Goal: Task Accomplishment & Management: Use online tool/utility

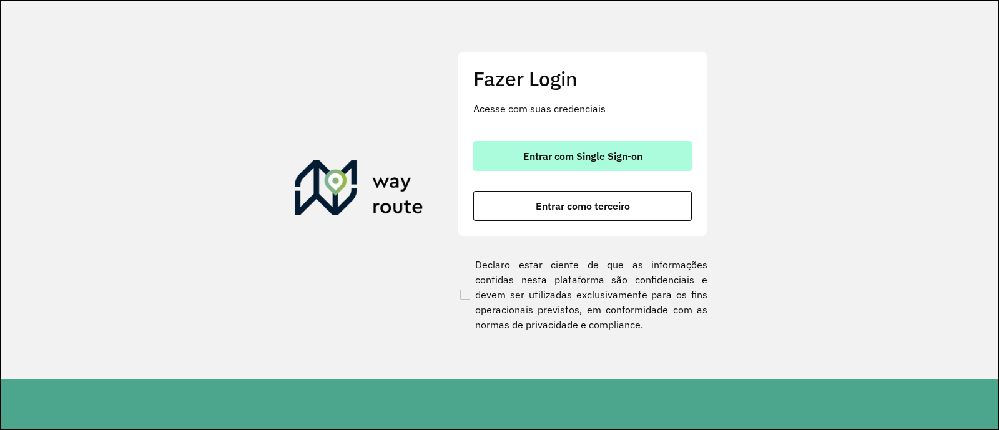
click at [609, 156] on span "Entrar com Single Sign-on" at bounding box center [582, 156] width 119 height 10
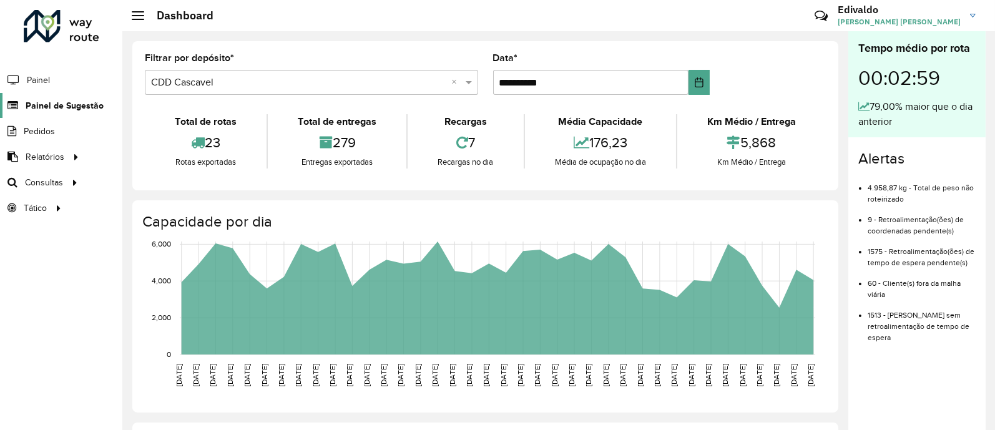
click at [64, 102] on span "Painel de Sugestão" at bounding box center [65, 105] width 78 height 13
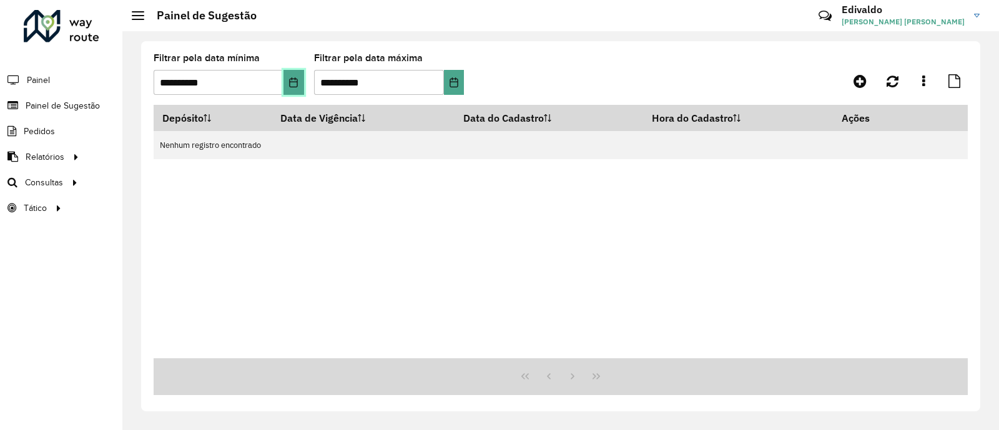
click at [289, 81] on icon "Choose Date" at bounding box center [293, 82] width 10 height 10
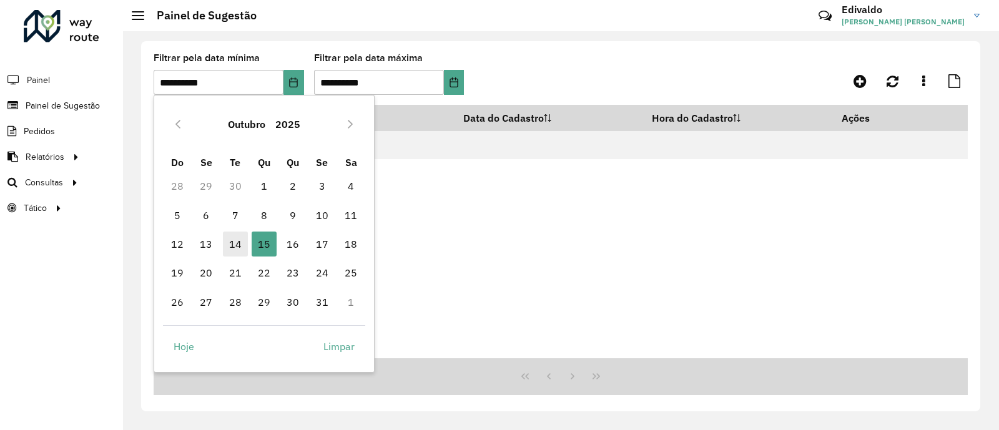
click at [243, 243] on span "14" at bounding box center [235, 244] width 25 height 25
type input "**********"
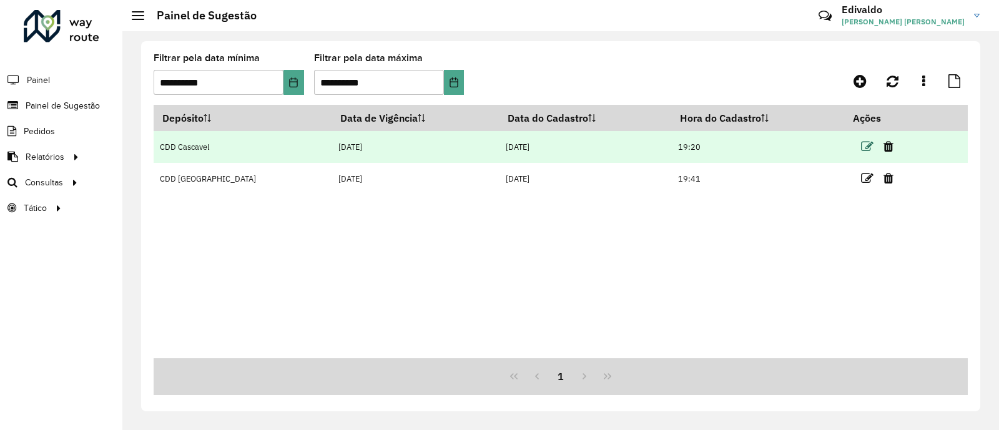
click at [861, 149] on icon at bounding box center [867, 146] width 12 height 12
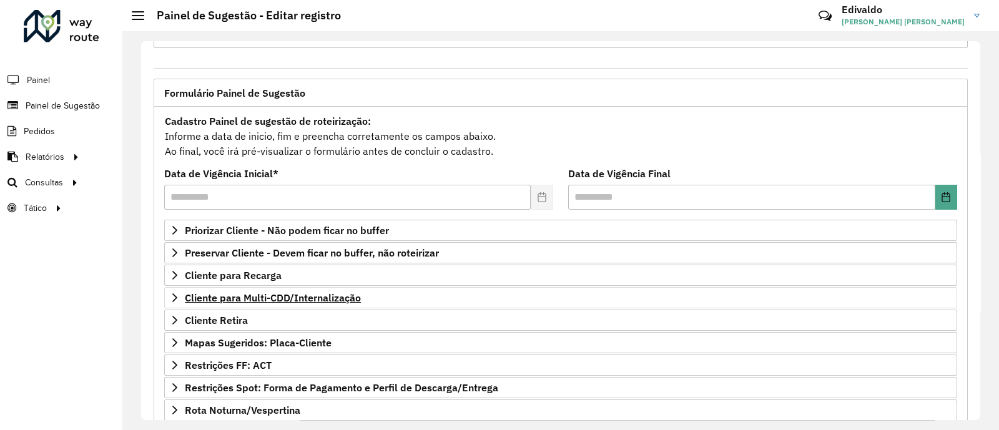
scroll to position [77, 0]
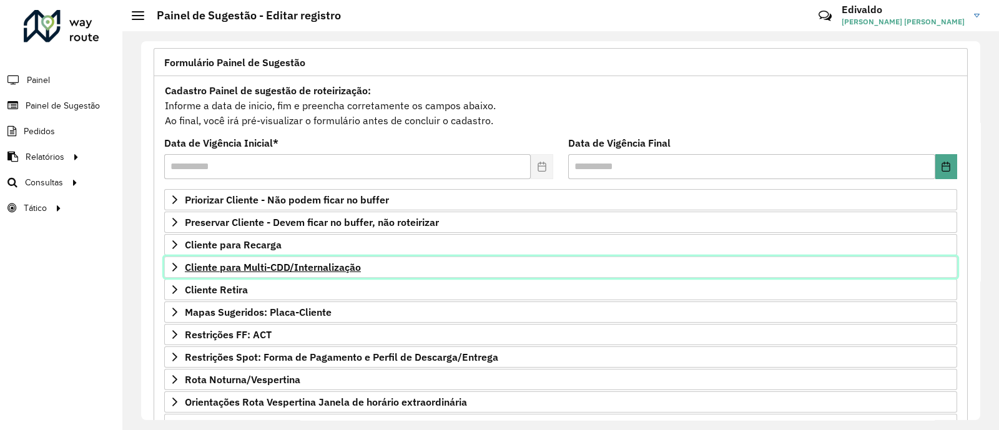
click at [305, 270] on span "Cliente para Multi-CDD/Internalização" at bounding box center [273, 267] width 176 height 10
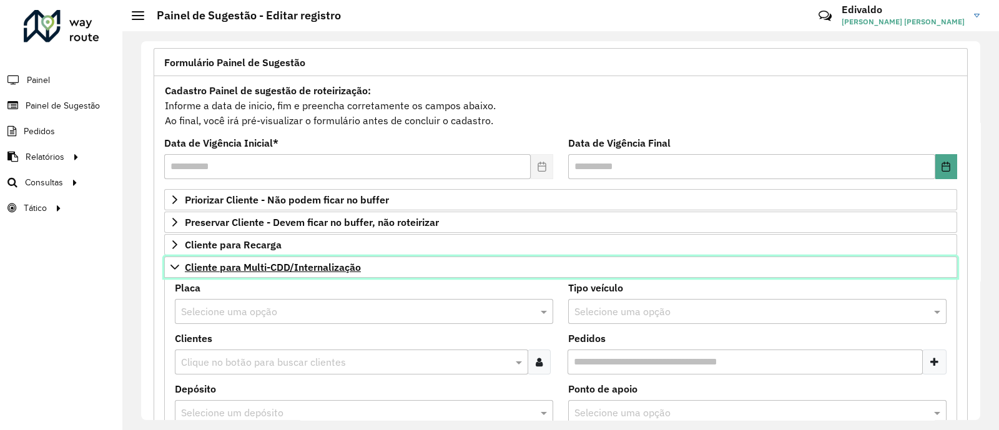
click at [305, 264] on span "Cliente para Multi-CDD/Internalização" at bounding box center [273, 267] width 176 height 10
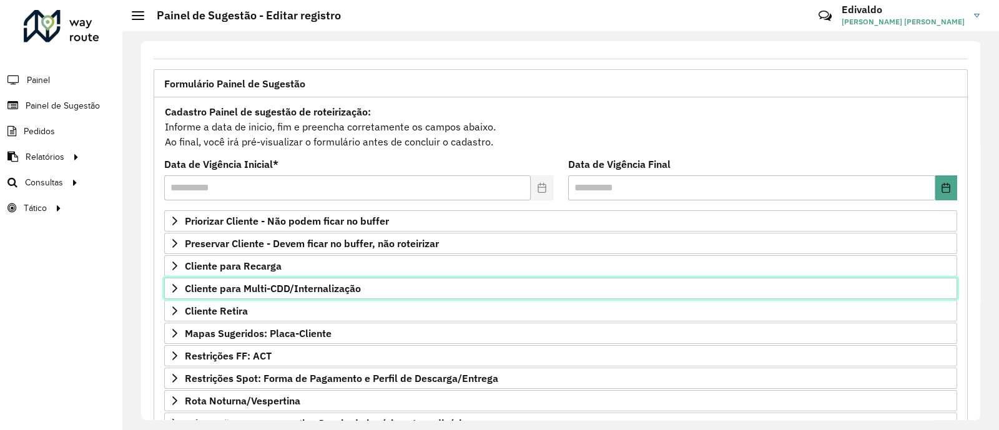
scroll to position [0, 0]
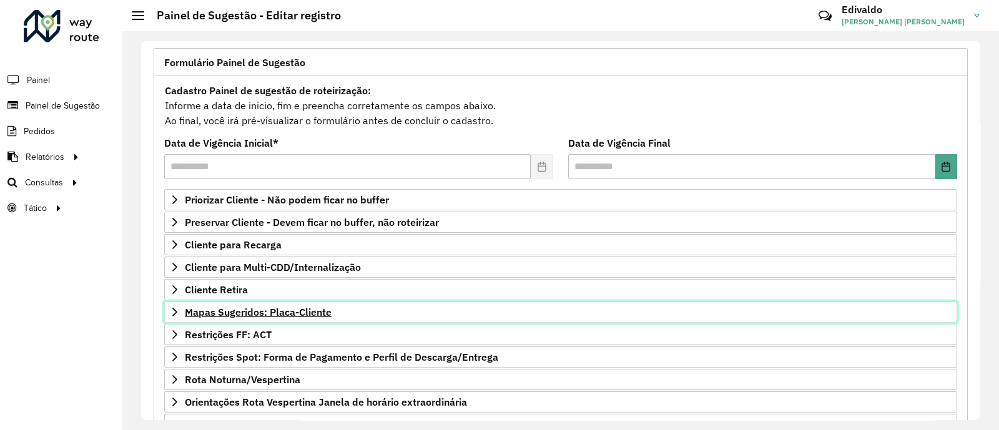
click at [260, 313] on span "Mapas Sugeridos: Placa-Cliente" at bounding box center [258, 312] width 147 height 10
